Goal: Task Accomplishment & Management: Complete application form

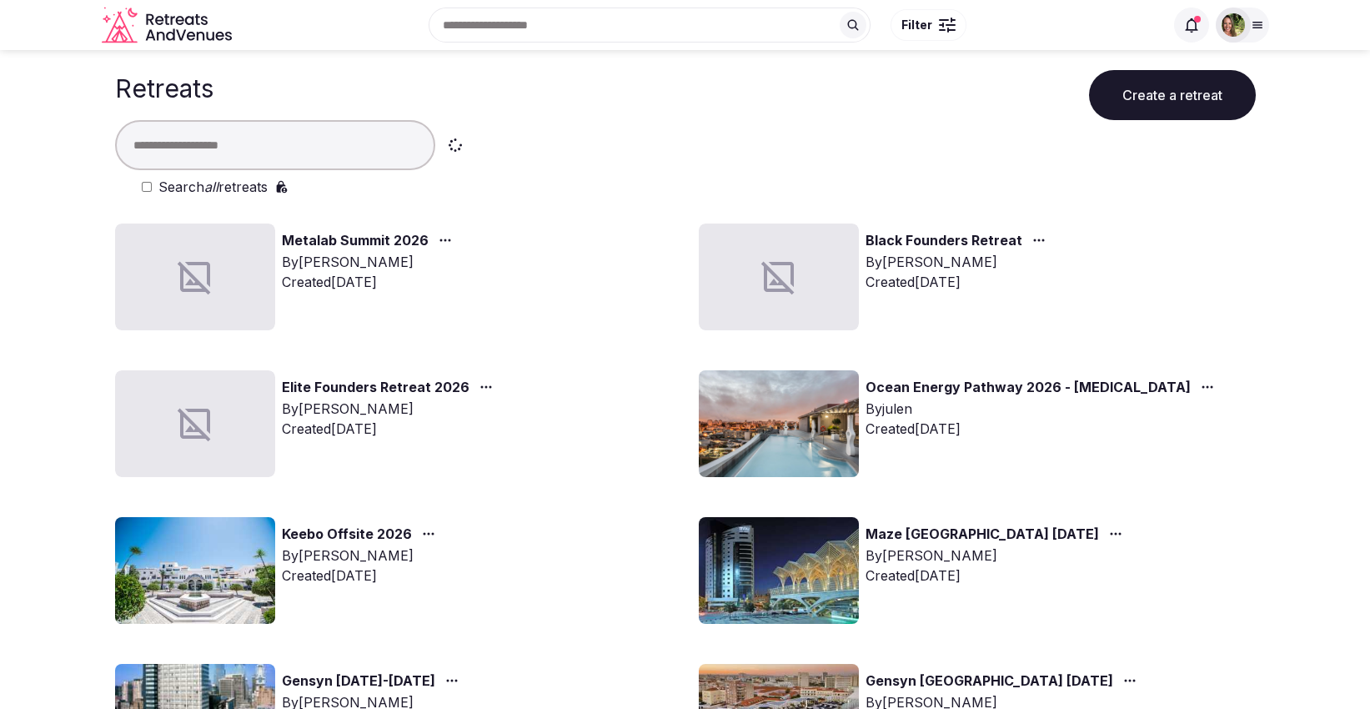
click at [287, 141] on input "text" at bounding box center [275, 145] width 320 height 50
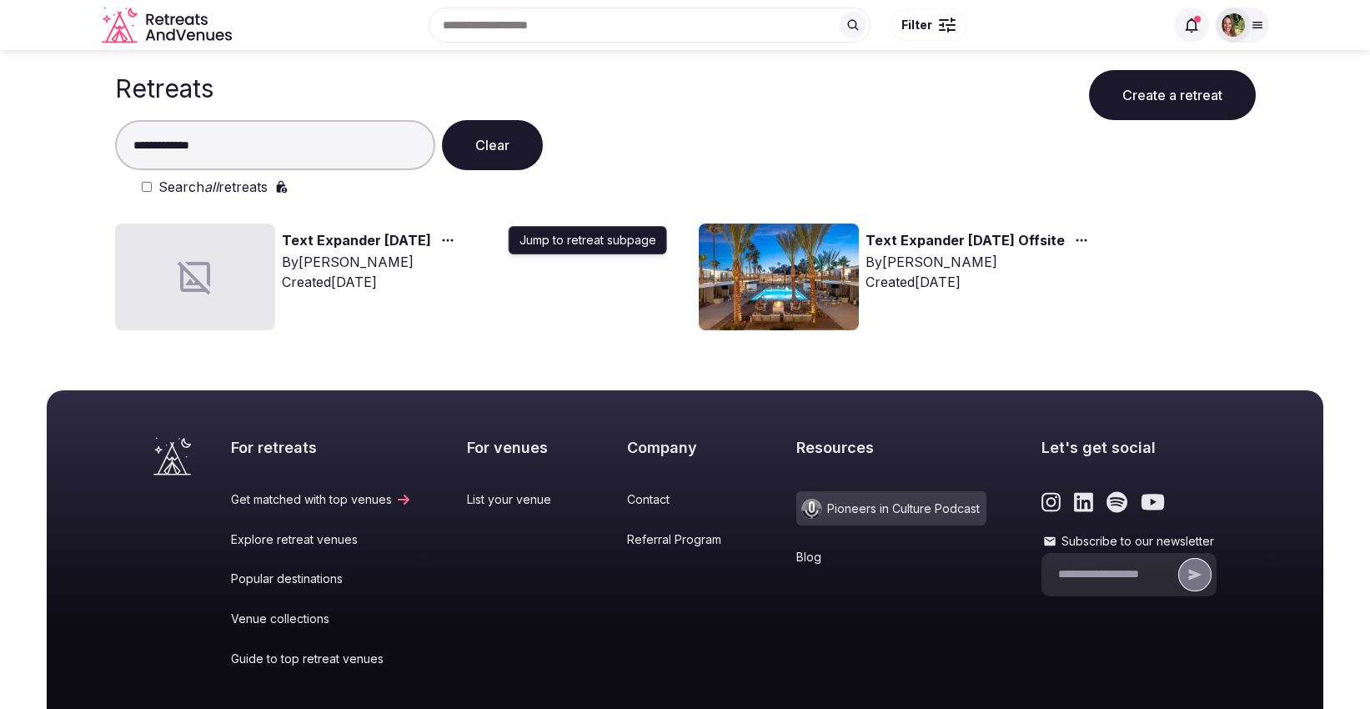
type input "**********"
click at [454, 234] on icon "button" at bounding box center [447, 239] width 13 height 13
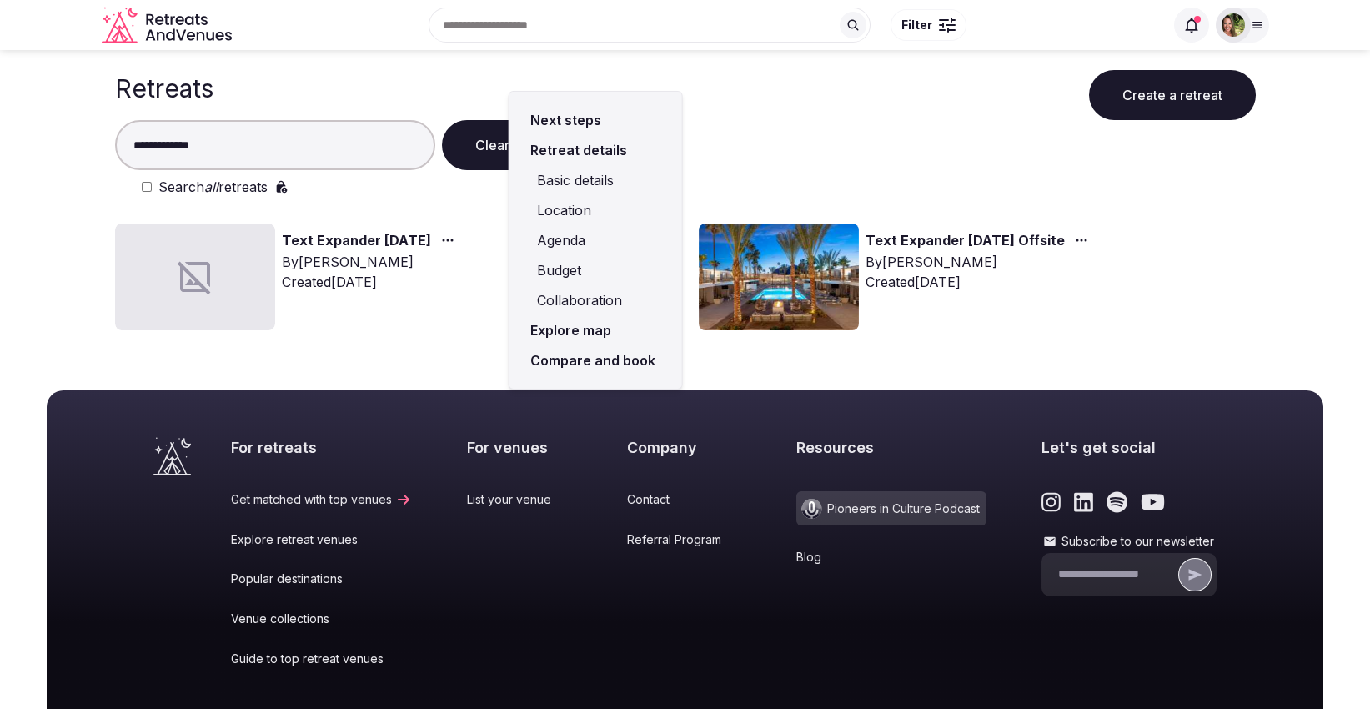
click at [588, 351] on link "Compare and book" at bounding box center [596, 360] width 146 height 30
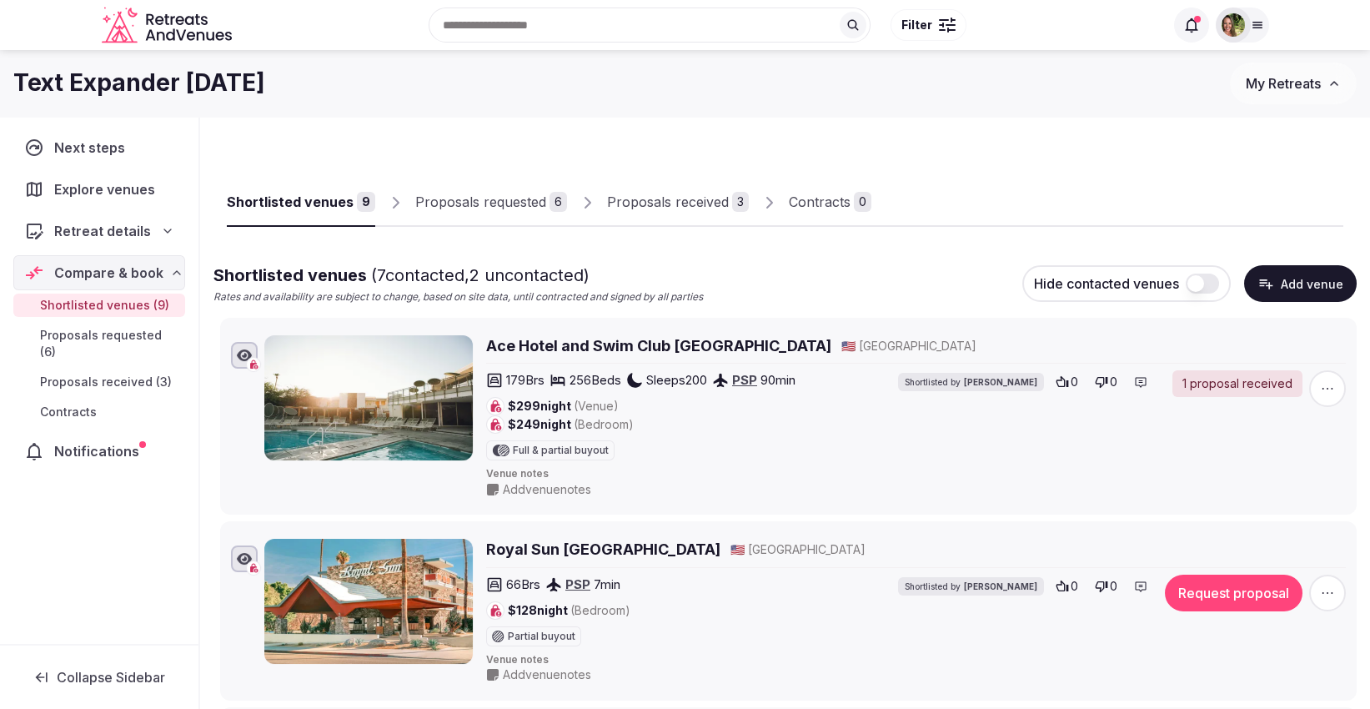
click at [643, 210] on div "Proposals received" at bounding box center [668, 202] width 122 height 20
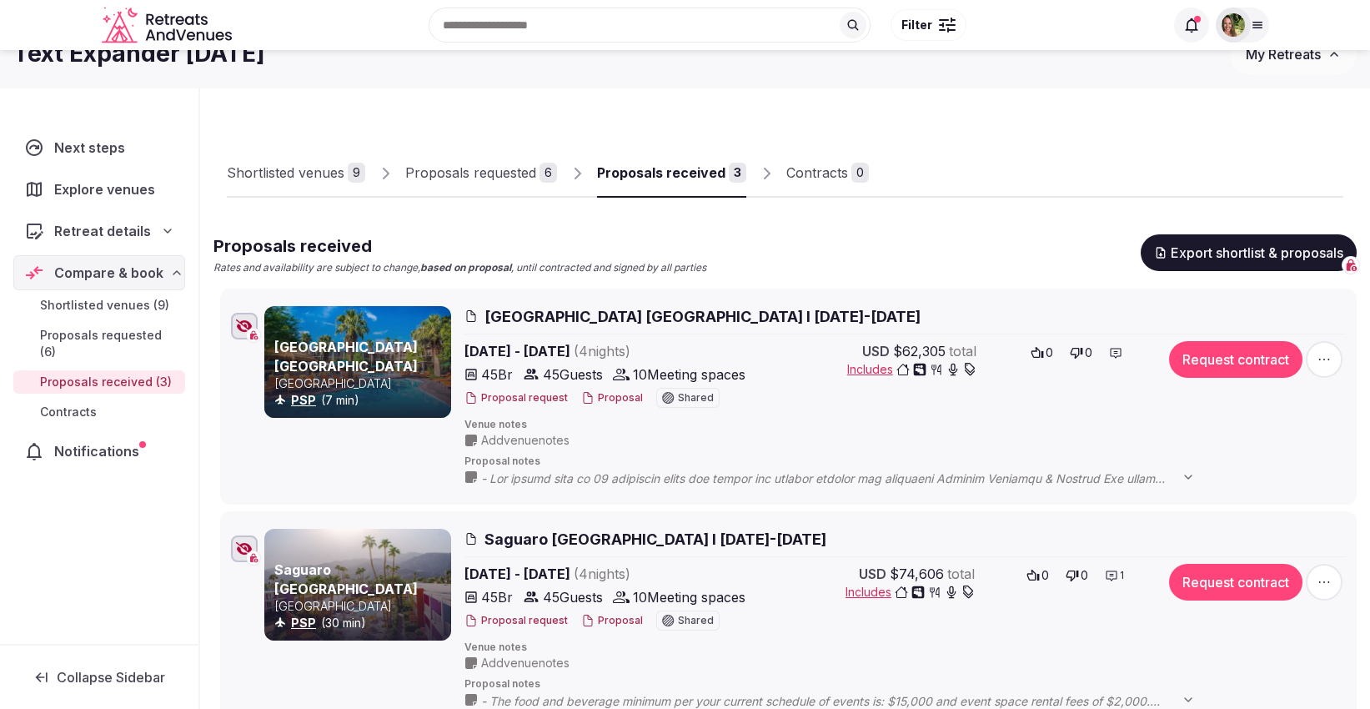
scroll to position [28, 0]
click at [490, 177] on div "Proposals requested" at bounding box center [470, 173] width 131 height 20
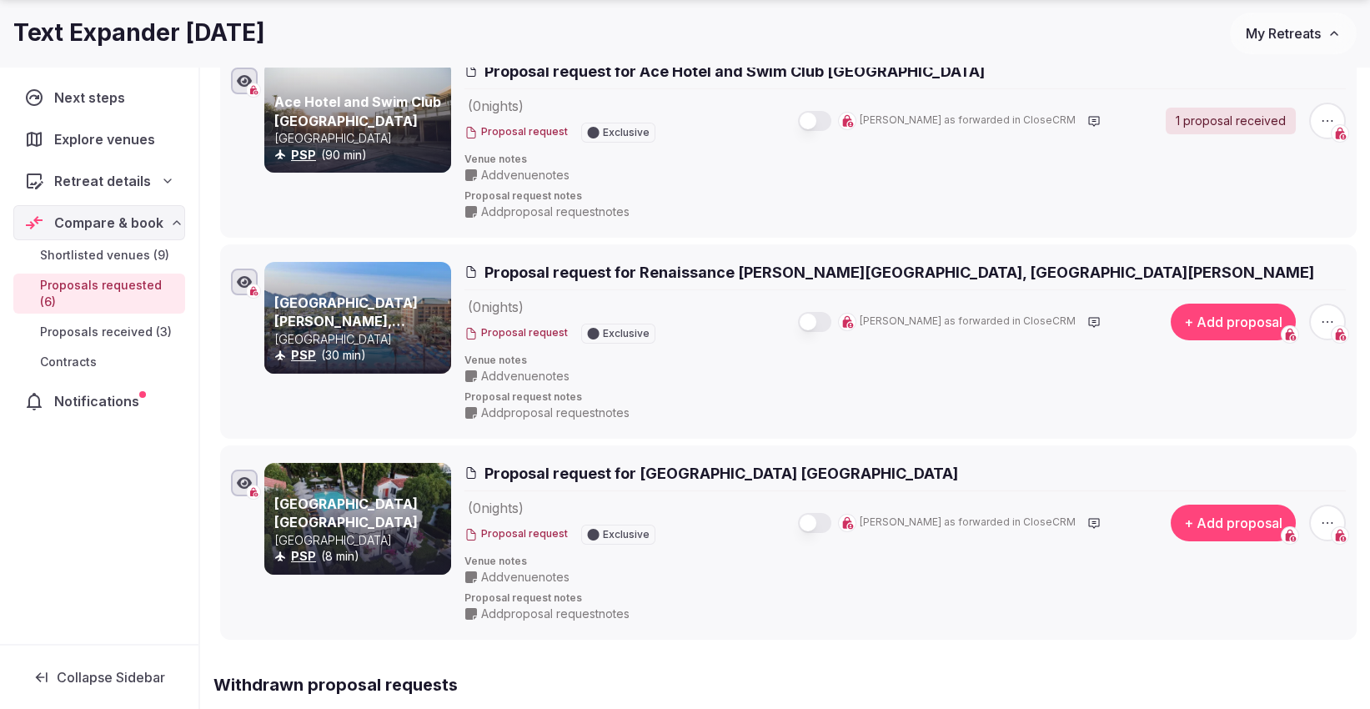
scroll to position [869, 0]
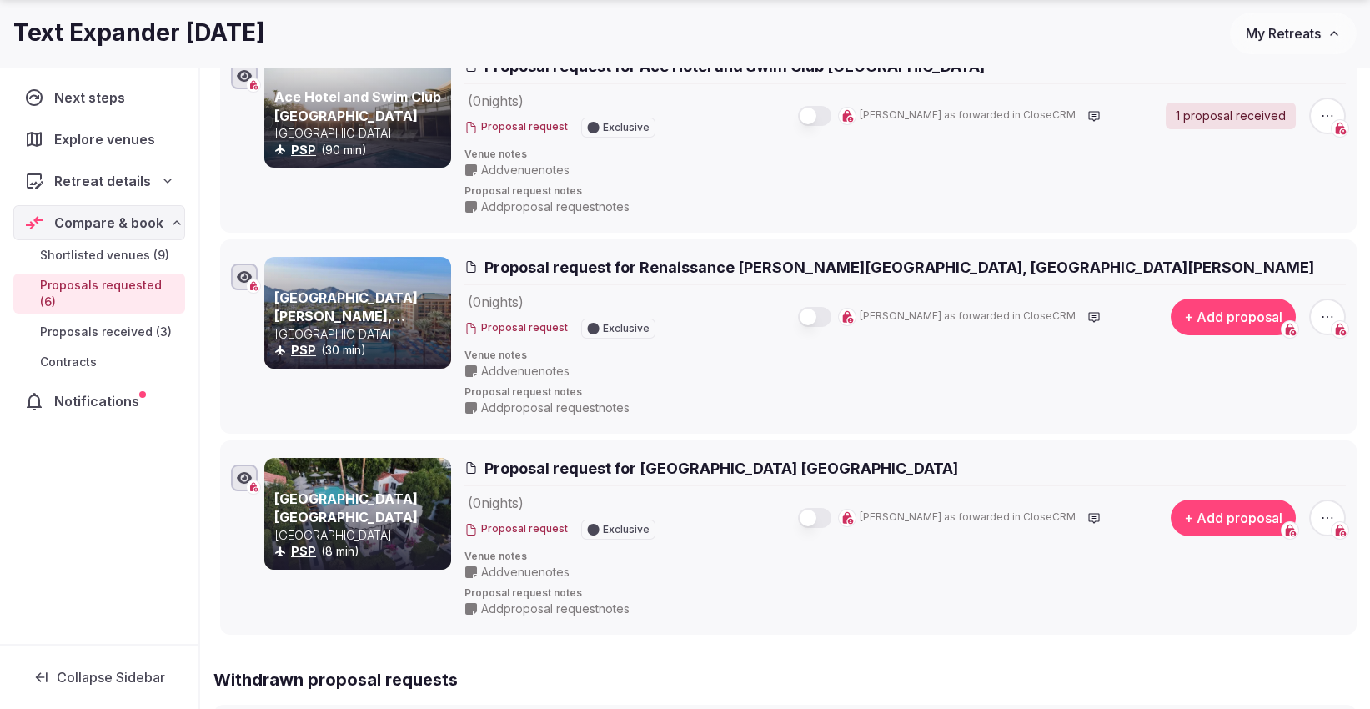
click at [1300, 39] on span "My Retreats" at bounding box center [1283, 33] width 75 height 17
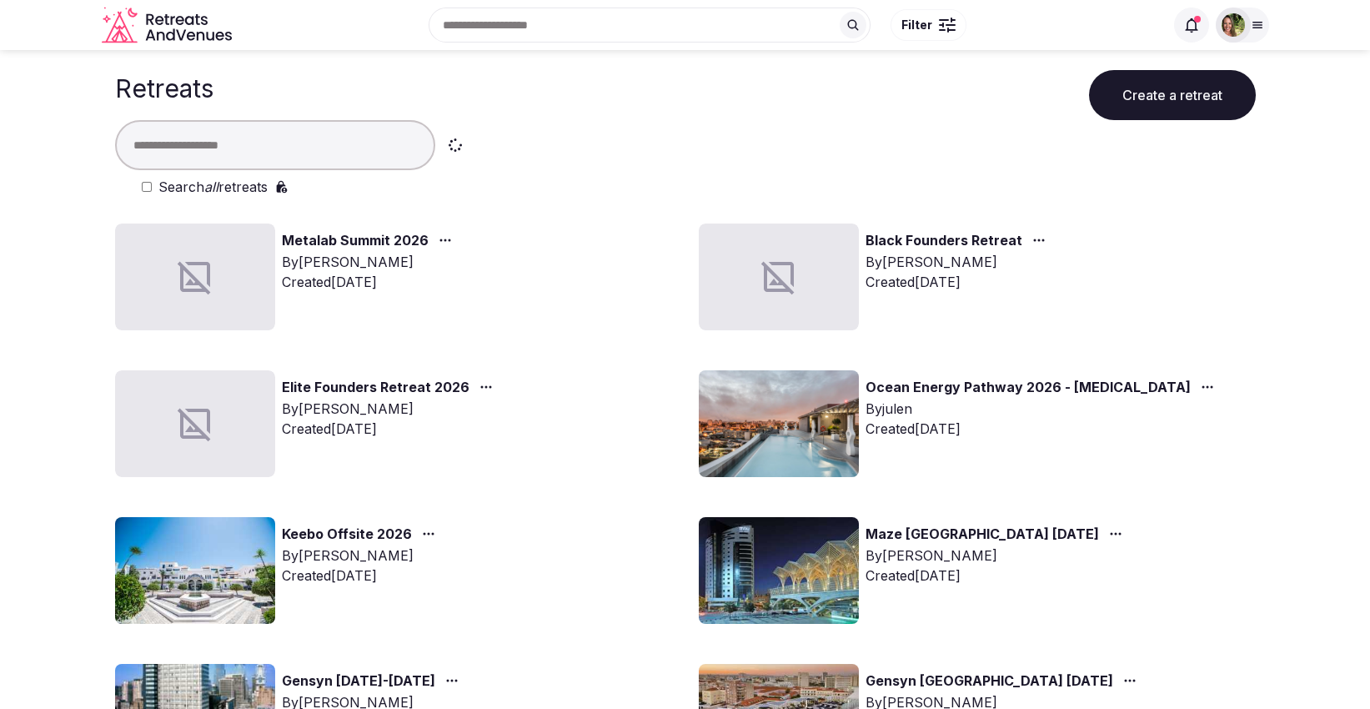
click at [1171, 84] on button "Create a retreat" at bounding box center [1172, 95] width 167 height 50
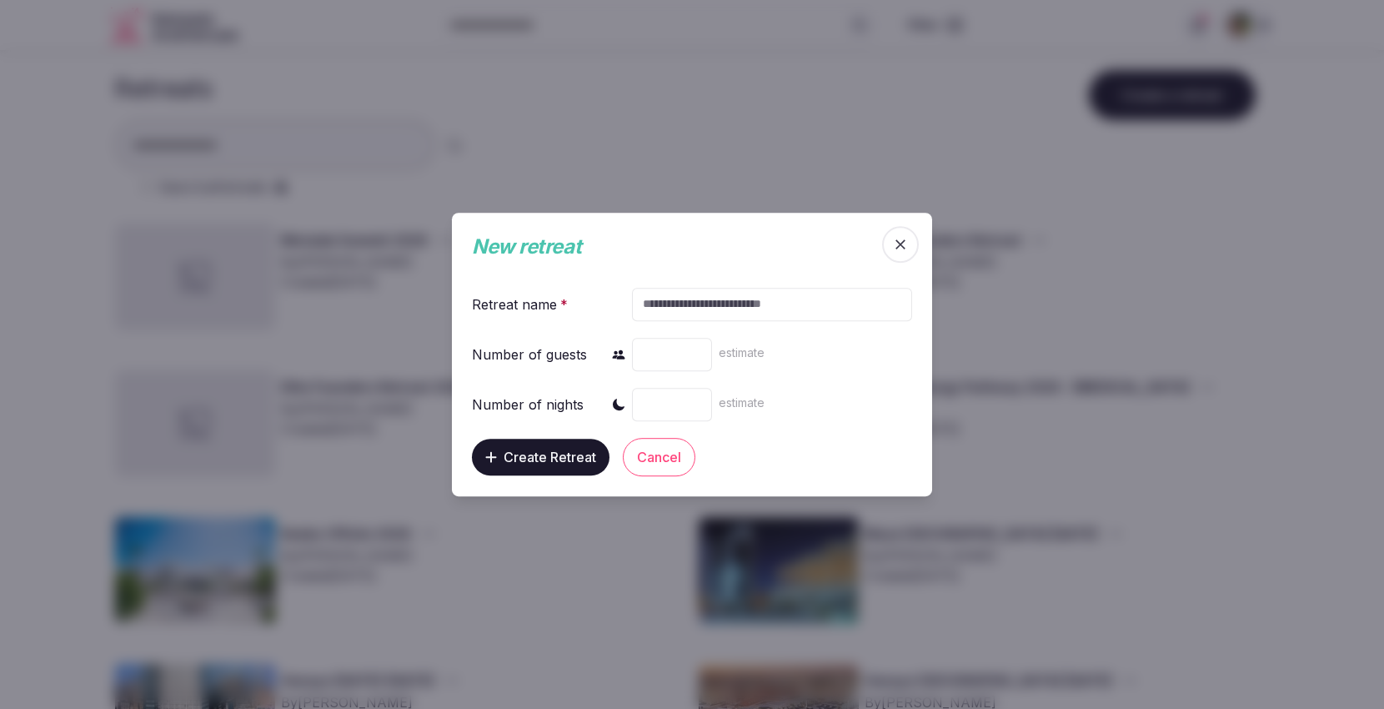
click at [753, 299] on input "text" at bounding box center [772, 304] width 280 height 33
type input "**********"
click at [521, 456] on span "Create Retreat" at bounding box center [550, 457] width 93 height 17
